Goal: Information Seeking & Learning: Learn about a topic

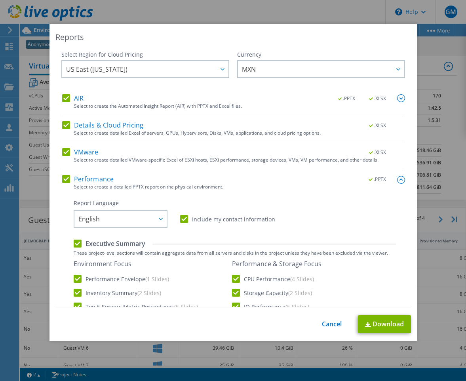
select select "USD"
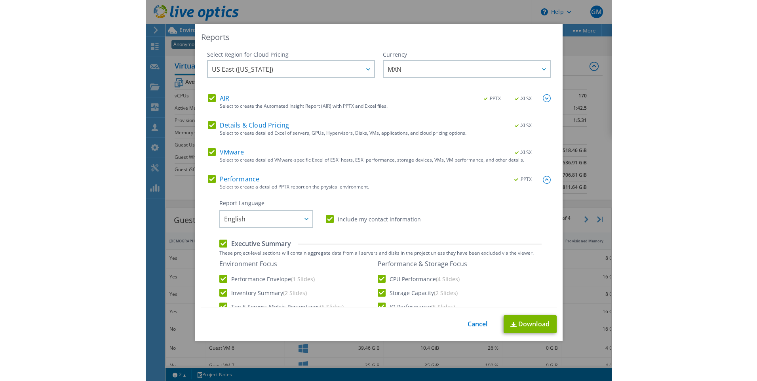
scroll to position [1, 0]
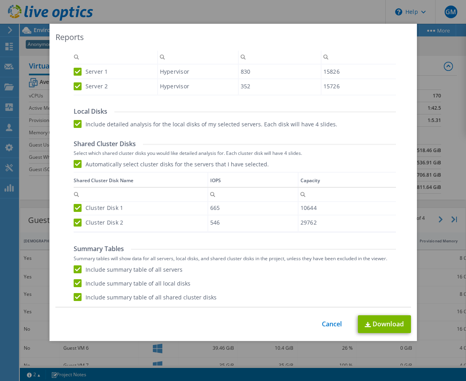
click at [448, 107] on div "Reports Select Region for Cloud Pricing Asia Pacific ([GEOGRAPHIC_DATA]) [GEOGR…" at bounding box center [233, 190] width 466 height 333
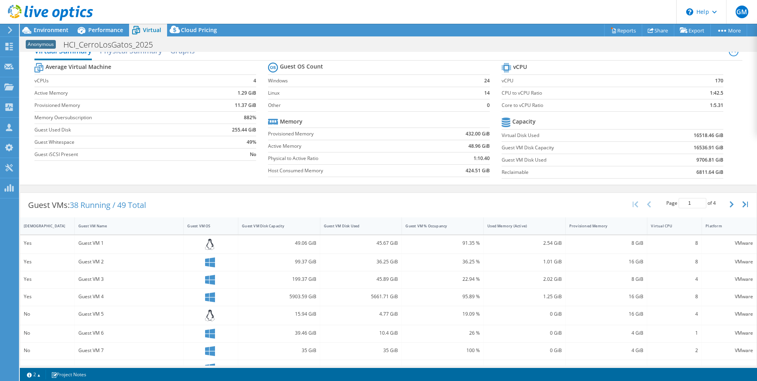
scroll to position [0, 0]
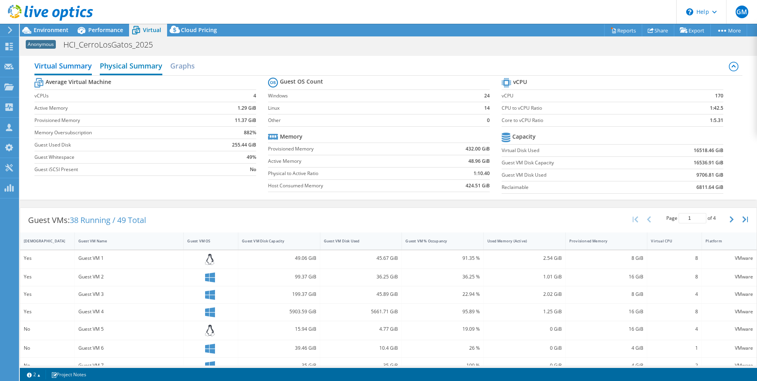
click at [129, 70] on h2 "Physical Summary" at bounding box center [131, 66] width 63 height 17
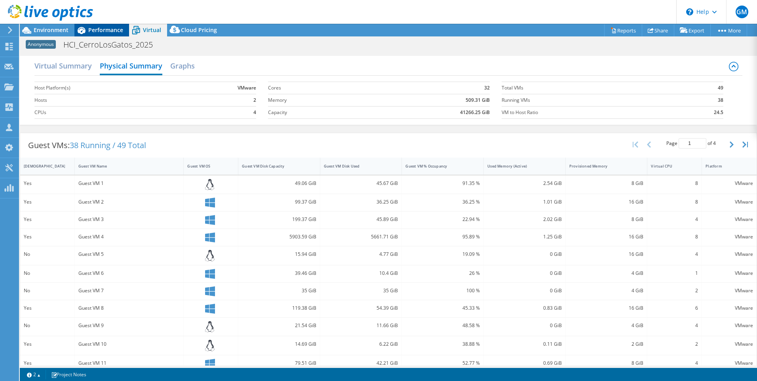
click at [92, 31] on span "Performance" at bounding box center [105, 30] width 35 height 8
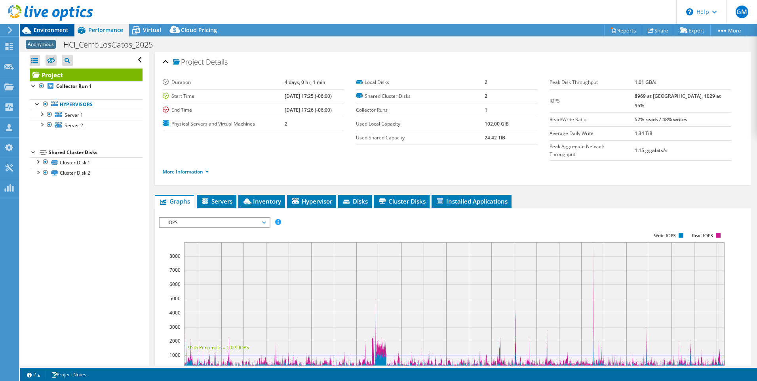
click at [56, 29] on span "Environment" at bounding box center [51, 30] width 35 height 8
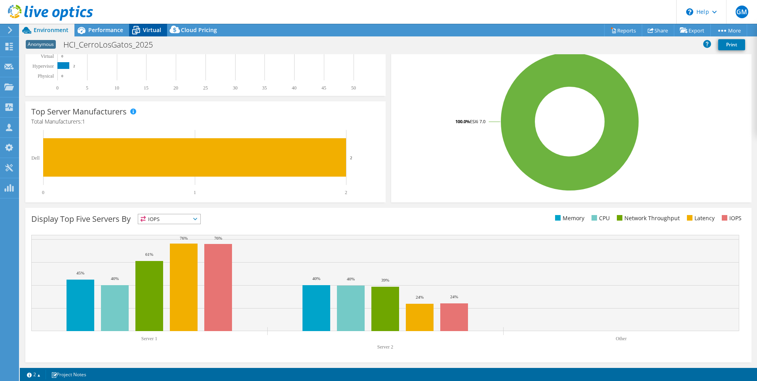
click at [144, 29] on span "Virtual" at bounding box center [152, 30] width 18 height 8
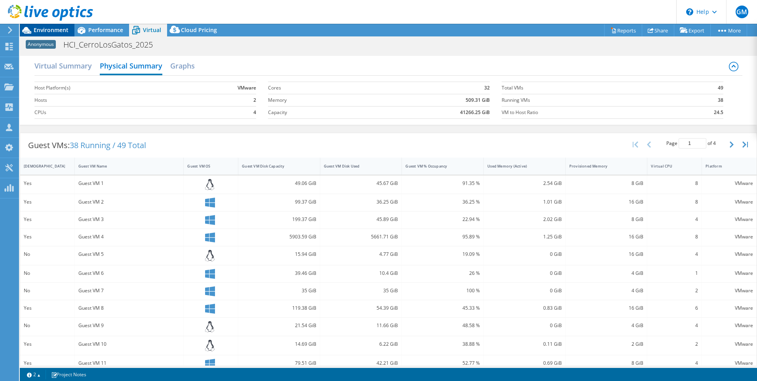
click at [52, 28] on span "Environment" at bounding box center [51, 30] width 35 height 8
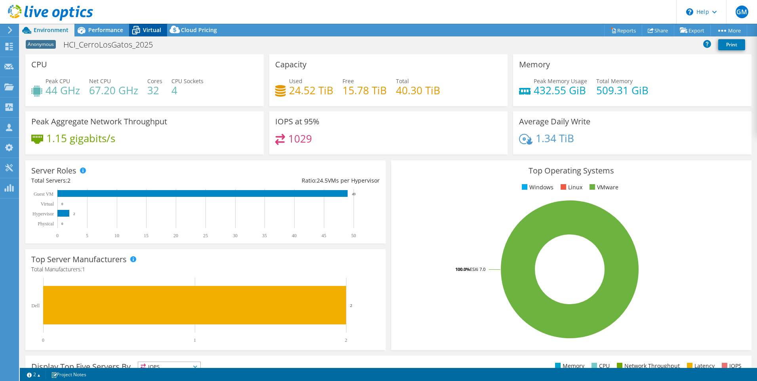
click at [158, 27] on span "Virtual" at bounding box center [152, 30] width 18 height 8
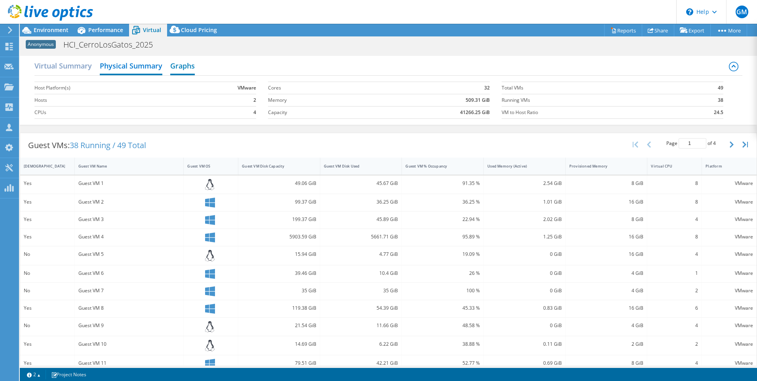
click at [183, 65] on h2 "Graphs" at bounding box center [182, 66] width 25 height 17
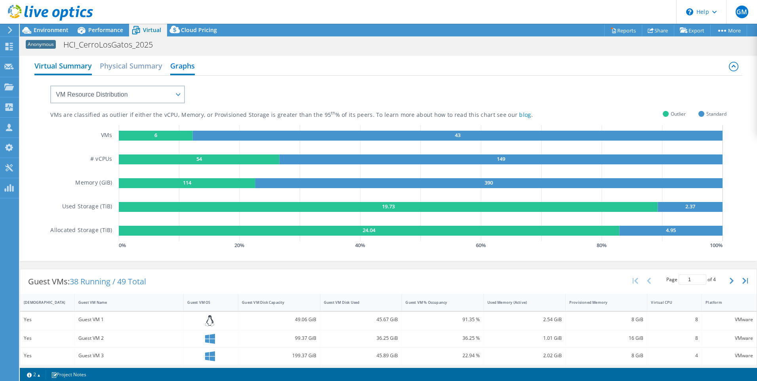
click at [67, 65] on h2 "Virtual Summary" at bounding box center [62, 66] width 57 height 17
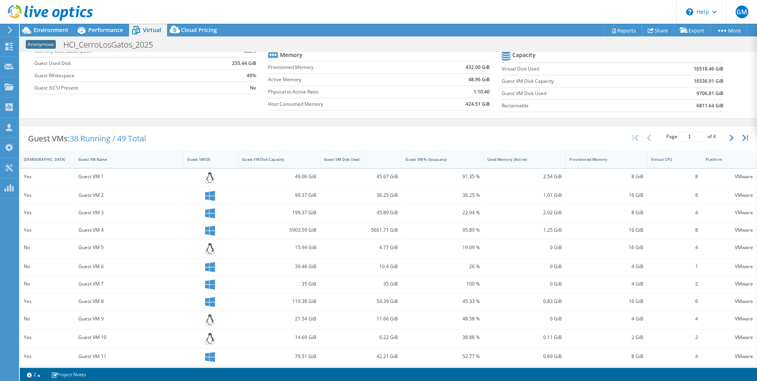
scroll to position [160, 0]
